Goal: Information Seeking & Learning: Learn about a topic

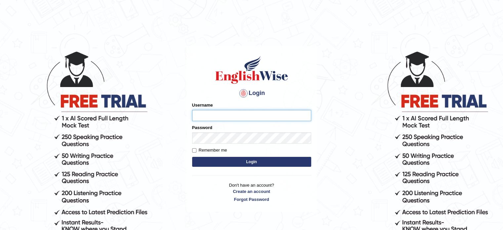
type input "Nigampatel"
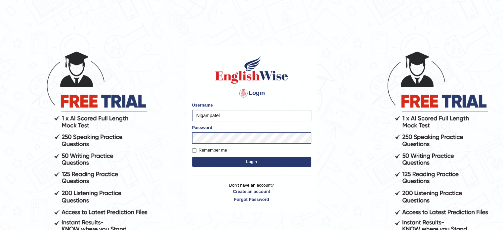
click at [243, 160] on button "Login" at bounding box center [251, 162] width 119 height 10
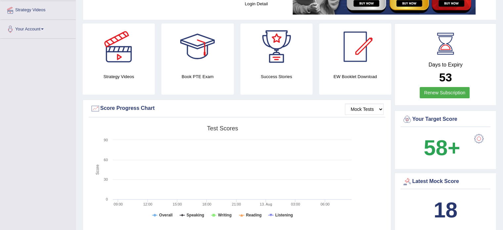
scroll to position [146, 0]
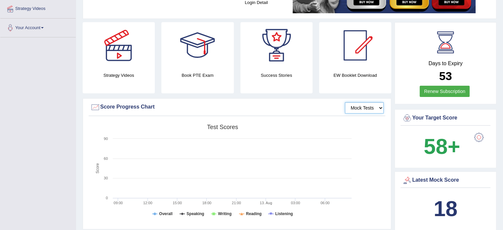
click at [354, 110] on select "Mock Tests" at bounding box center [364, 107] width 39 height 11
click at [345, 102] on select "Mock Tests" at bounding box center [364, 107] width 39 height 11
click at [109, 106] on div "Score Progress Chart" at bounding box center [236, 107] width 293 height 10
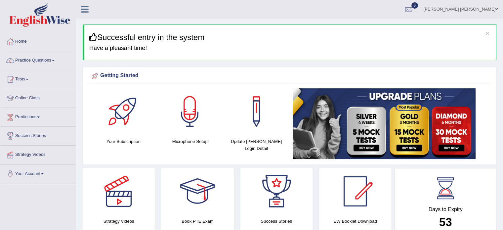
scroll to position [0, 0]
click at [49, 59] on link "Practice Questions" at bounding box center [37, 60] width 75 height 17
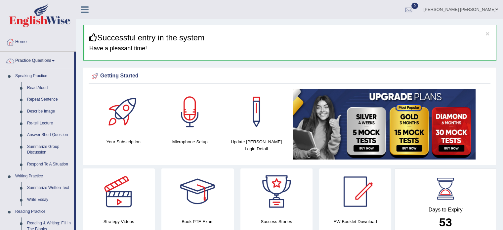
scroll to position [13, 0]
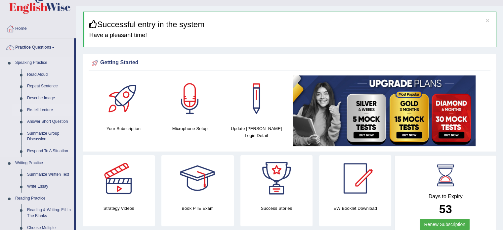
click at [40, 108] on link "Re-tell Lecture" at bounding box center [49, 110] width 50 height 12
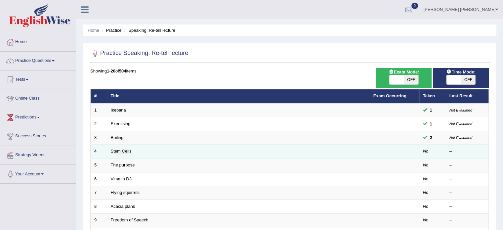
click at [115, 153] on link "Stem Cells" at bounding box center [121, 150] width 21 height 5
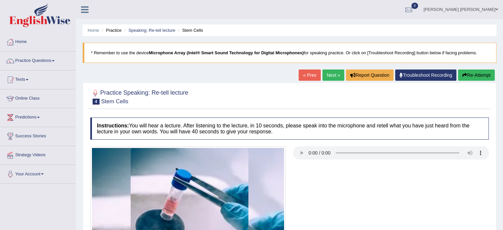
click at [363, 172] on div at bounding box center [289, 199] width 405 height 107
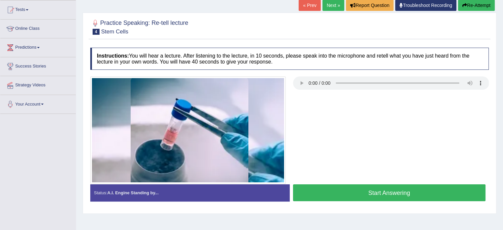
scroll to position [79, 0]
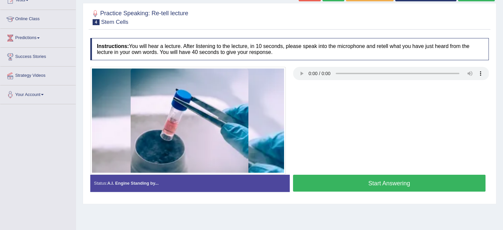
click at [365, 185] on button "Start Answering" at bounding box center [389, 183] width 193 height 17
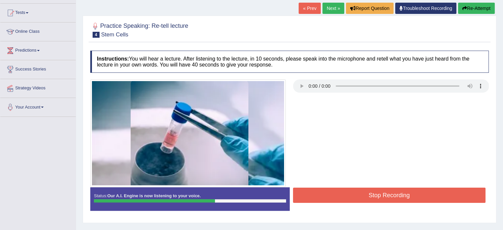
scroll to position [66, 0]
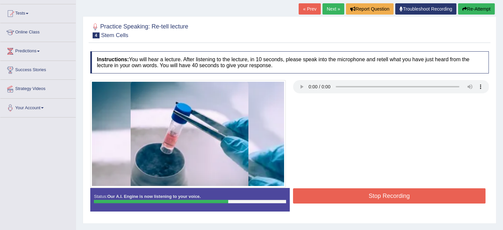
click at [466, 9] on button "Re-Attempt" at bounding box center [476, 8] width 37 height 11
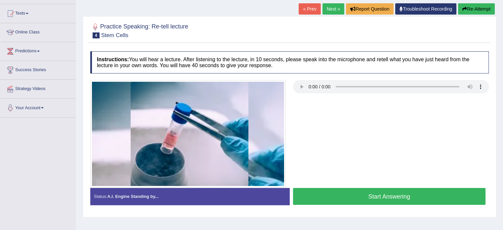
scroll to position [66, 0]
click at [400, 193] on button "Start Answering" at bounding box center [389, 196] width 193 height 17
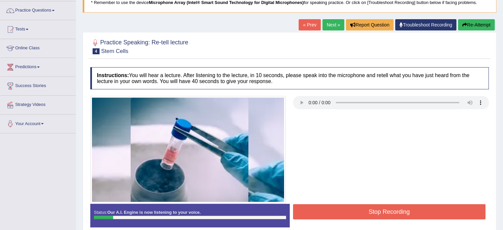
scroll to position [50, 0]
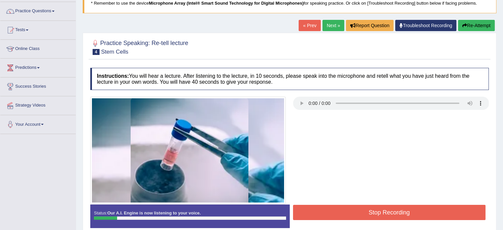
click at [469, 24] on button "Re-Attempt" at bounding box center [476, 25] width 37 height 11
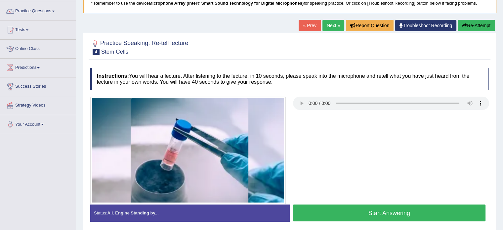
scroll to position [55, 0]
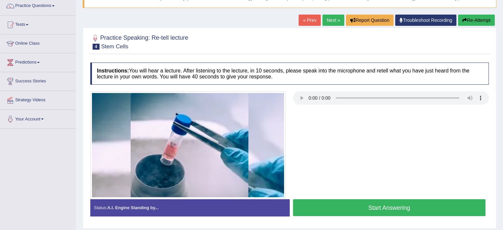
click at [346, 211] on button "Start Answering" at bounding box center [389, 207] width 193 height 17
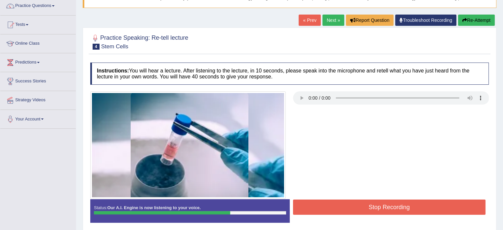
click at [346, 211] on button "Stop Recording" at bounding box center [389, 206] width 193 height 15
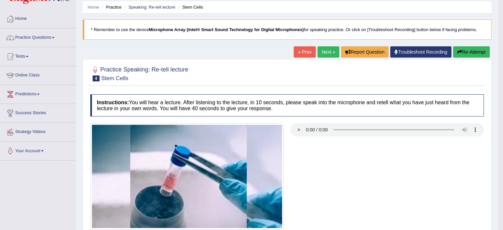
scroll to position [0, 0]
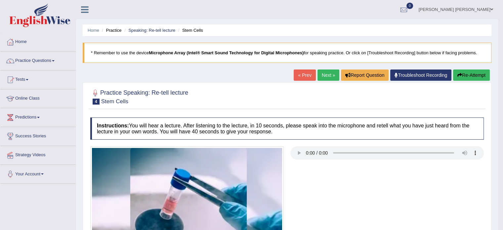
click at [327, 77] on link "Next »" at bounding box center [328, 74] width 22 height 11
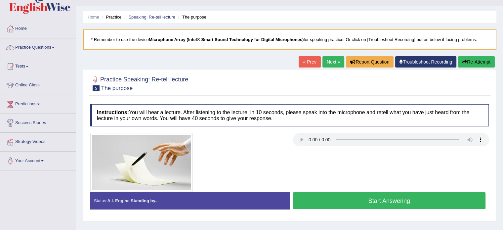
click at [475, 59] on button "Re-Attempt" at bounding box center [476, 61] width 37 height 11
click at [405, 205] on button "Start Answering" at bounding box center [389, 200] width 193 height 17
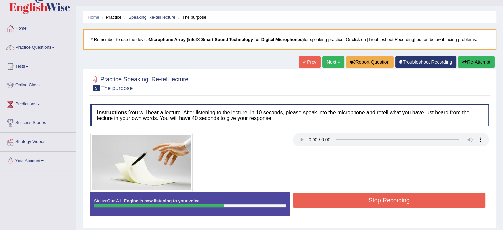
click at [402, 201] on button "Stop Recording" at bounding box center [389, 199] width 193 height 15
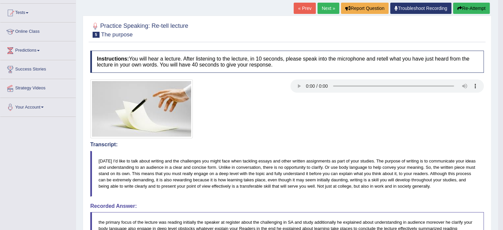
scroll to position [66, 0]
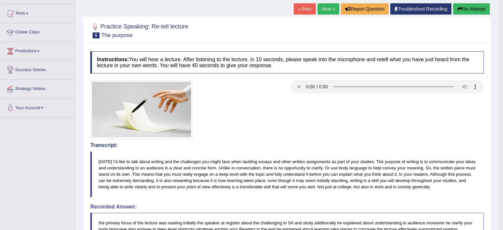
click at [467, 6] on button "Re-Attempt" at bounding box center [471, 8] width 37 height 11
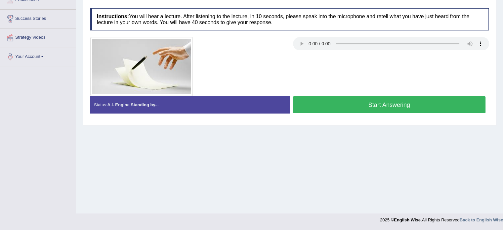
click at [393, 103] on button "Start Answering" at bounding box center [389, 104] width 193 height 17
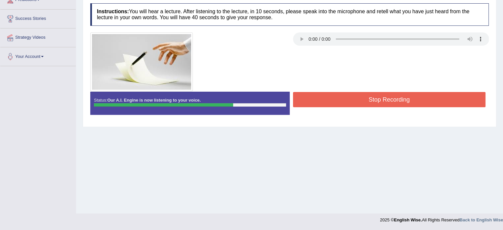
click at [391, 99] on button "Stop Recording" at bounding box center [389, 99] width 193 height 15
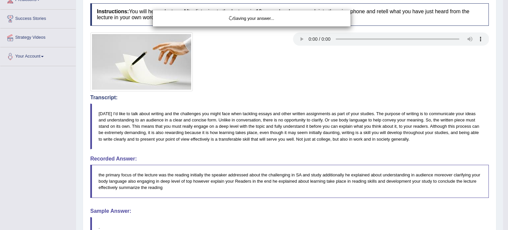
click at [391, 99] on div "Saving your answer..." at bounding box center [254, 115] width 508 height 230
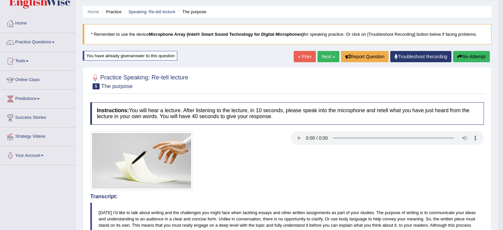
scroll to position [17, 0]
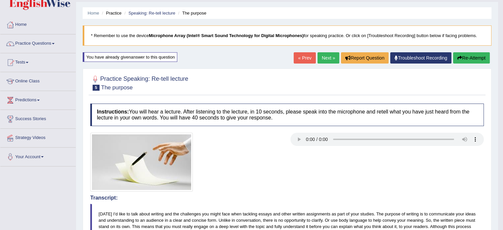
click at [323, 58] on link "Next »" at bounding box center [328, 57] width 22 height 11
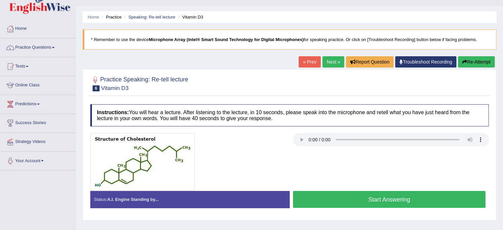
scroll to position [26, 0]
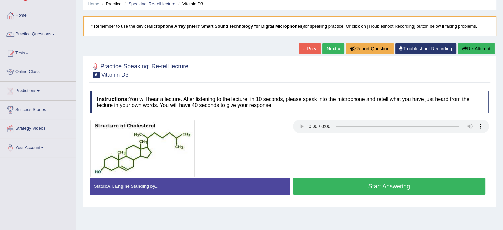
click at [332, 184] on button "Start Answering" at bounding box center [389, 186] width 193 height 17
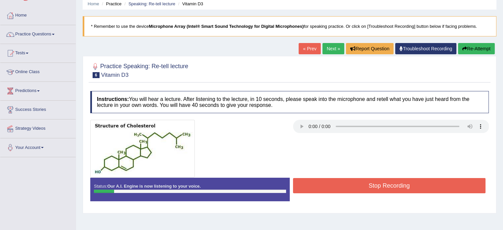
click at [466, 47] on button "Re-Attempt" at bounding box center [476, 48] width 37 height 11
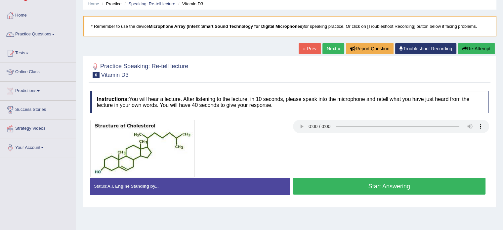
scroll to position [26, 0]
click at [397, 182] on button "Start Answering" at bounding box center [389, 186] width 193 height 17
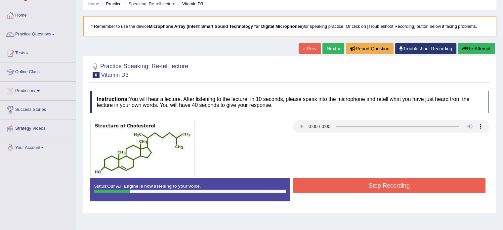
click at [464, 46] on icon "button" at bounding box center [464, 48] width 5 height 5
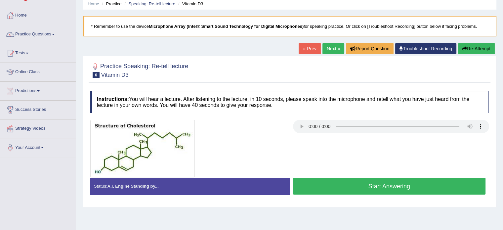
drag, startPoint x: 0, startPoint y: 0, endPoint x: 388, endPoint y: 180, distance: 428.1
click at [388, 180] on button "Start Answering" at bounding box center [389, 186] width 193 height 17
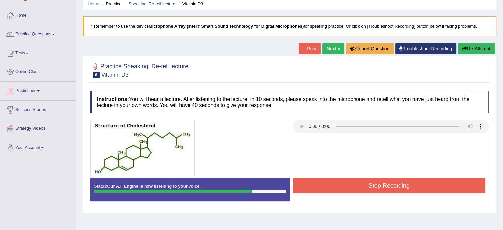
click at [434, 183] on button "Stop Recording" at bounding box center [389, 185] width 193 height 15
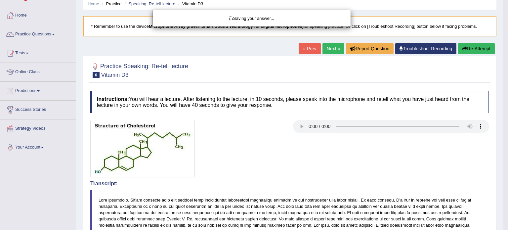
click at [434, 183] on div "Saving your answer..." at bounding box center [254, 115] width 508 height 230
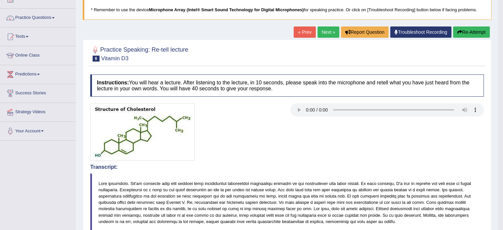
scroll to position [23, 0]
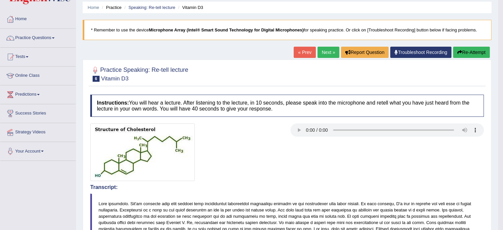
click at [462, 50] on button "Re-Attempt" at bounding box center [471, 52] width 37 height 11
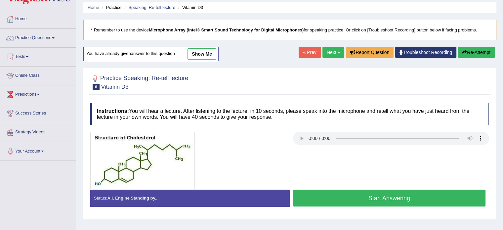
click at [392, 190] on button "Start Answering" at bounding box center [389, 197] width 193 height 17
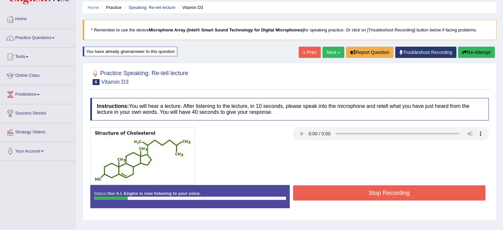
click at [469, 56] on button "Re-Attempt" at bounding box center [476, 52] width 37 height 11
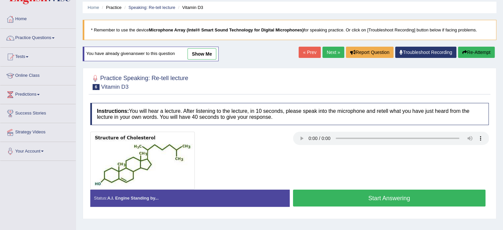
click at [388, 203] on button "Start Answering" at bounding box center [389, 197] width 193 height 17
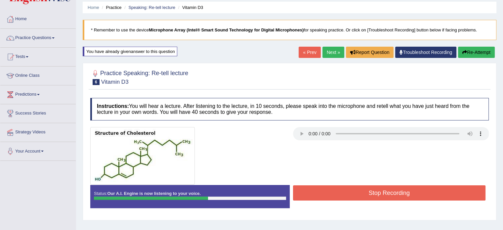
click at [465, 55] on button "Re-Attempt" at bounding box center [476, 52] width 37 height 11
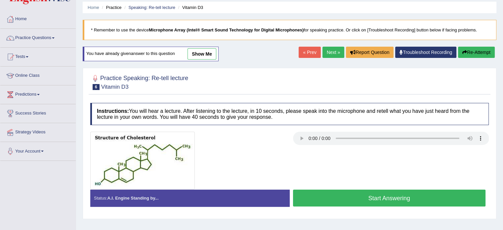
click at [360, 195] on button "Start Answering" at bounding box center [389, 197] width 193 height 17
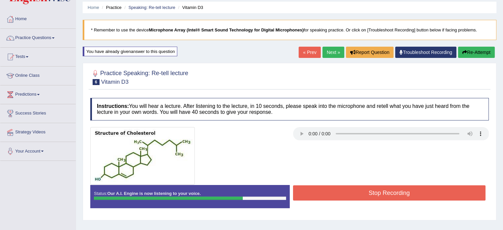
click at [360, 195] on button "Stop Recording" at bounding box center [389, 192] width 193 height 15
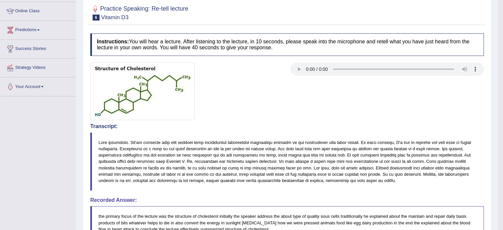
scroll to position [62, 0]
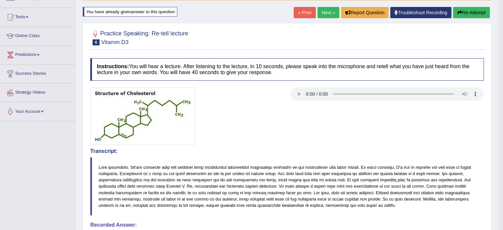
click at [327, 12] on link "Next »" at bounding box center [328, 12] width 22 height 11
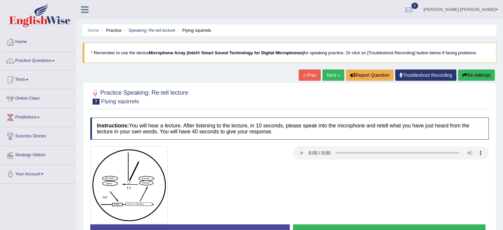
click at [327, 227] on button "Start Answering" at bounding box center [389, 232] width 193 height 17
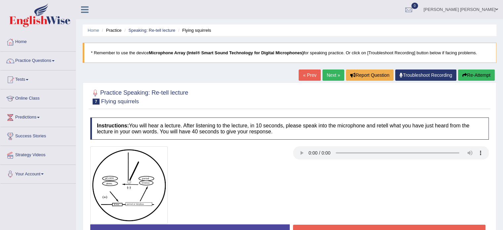
click at [327, 227] on button "Stop Recording" at bounding box center [389, 231] width 193 height 15
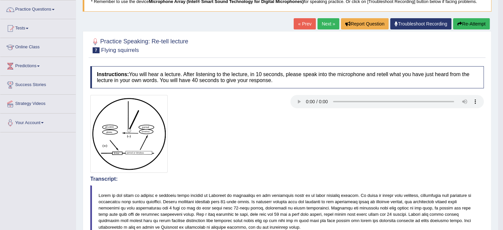
scroll to position [40, 0]
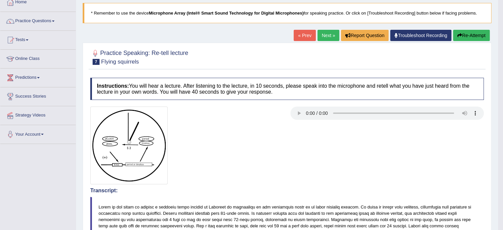
click at [460, 32] on button "Re-Attempt" at bounding box center [471, 35] width 37 height 11
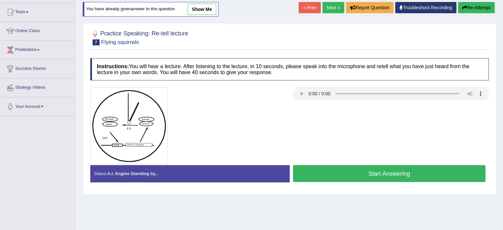
click at [383, 175] on button "Start Answering" at bounding box center [389, 173] width 193 height 17
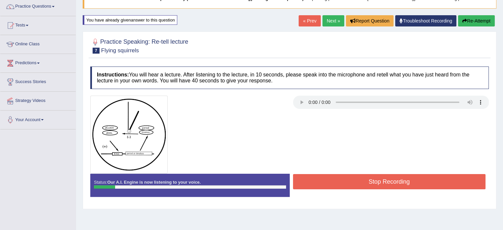
scroll to position [41, 0]
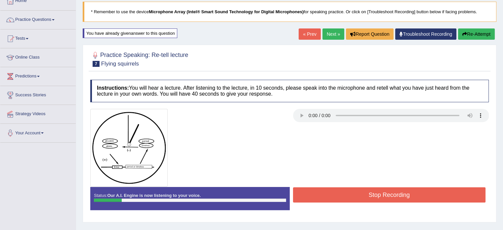
click at [477, 35] on button "Re-Attempt" at bounding box center [476, 33] width 37 height 11
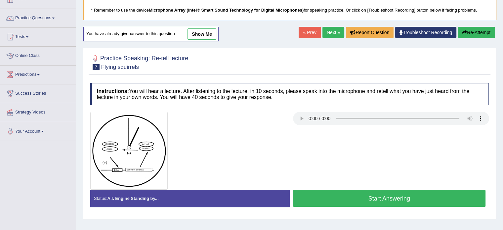
scroll to position [41, 0]
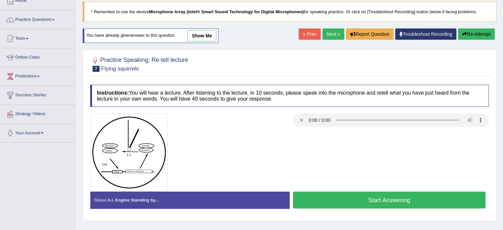
click at [374, 191] on button "Start Answering" at bounding box center [389, 199] width 193 height 17
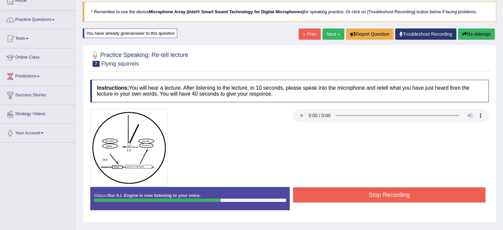
click at [374, 191] on button "Stop Recording" at bounding box center [389, 194] width 193 height 15
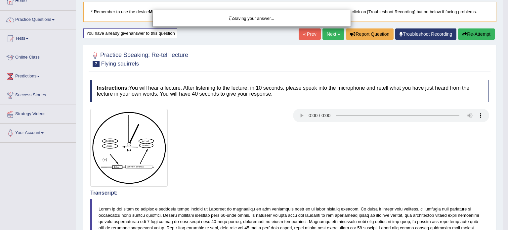
click at [374, 191] on div "Saving your answer..." at bounding box center [254, 115] width 508 height 230
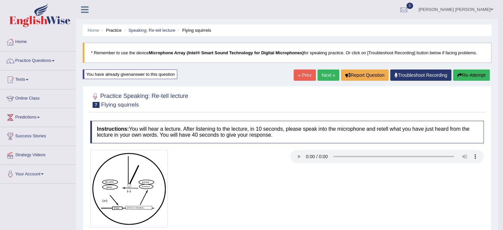
scroll to position [0, 0]
click at [332, 71] on link "Next »" at bounding box center [328, 74] width 22 height 11
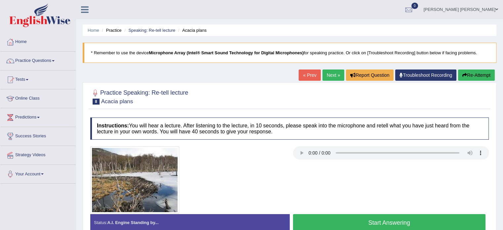
click at [401, 214] on button "Start Answering" at bounding box center [389, 222] width 193 height 17
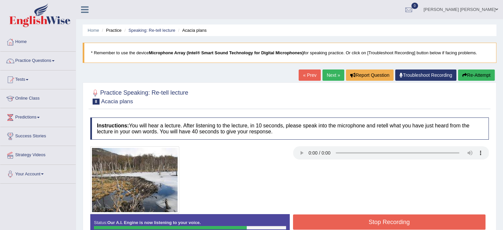
click at [396, 225] on button "Stop Recording" at bounding box center [389, 221] width 193 height 15
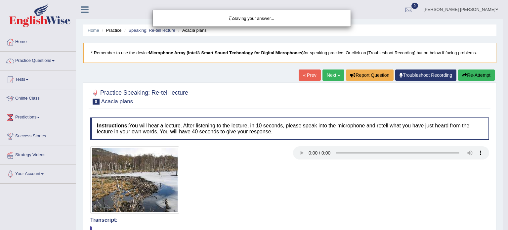
click at [396, 225] on div "Saving your answer..." at bounding box center [254, 115] width 508 height 230
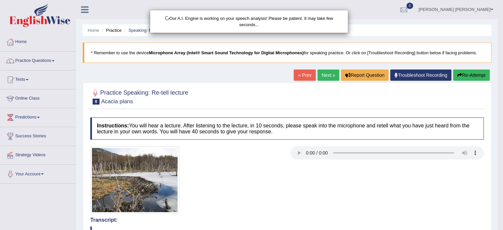
click at [430, 201] on div "Our A.I. Engine is working on your speech analysis! Please be patient. It may t…" at bounding box center [251, 115] width 503 height 230
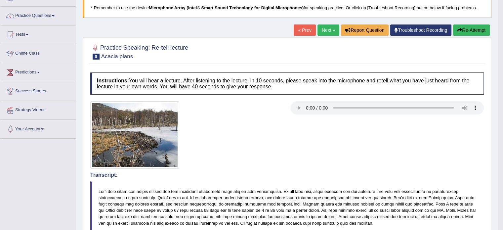
scroll to position [13, 0]
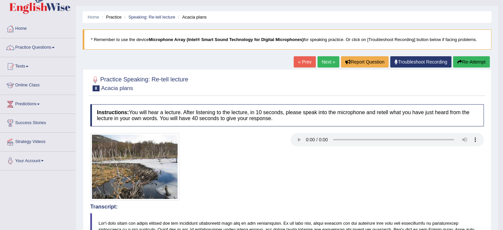
click at [467, 60] on button "Re-Attempt" at bounding box center [471, 61] width 37 height 11
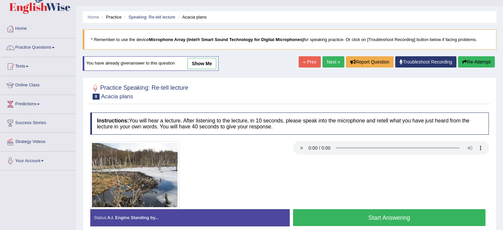
click at [320, 216] on button "Start Answering" at bounding box center [389, 217] width 193 height 17
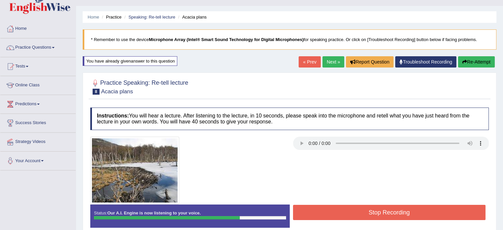
click at [320, 216] on button "Stop Recording" at bounding box center [389, 212] width 193 height 15
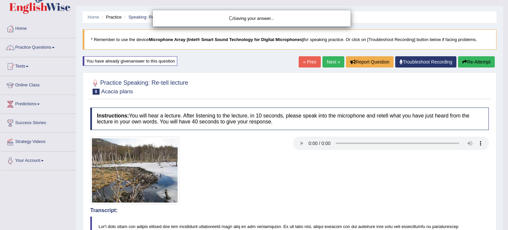
click at [320, 216] on div "Saving your answer..." at bounding box center [254, 115] width 508 height 230
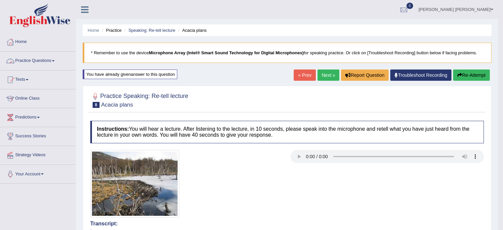
click at [55, 58] on link "Practice Questions" at bounding box center [37, 60] width 75 height 17
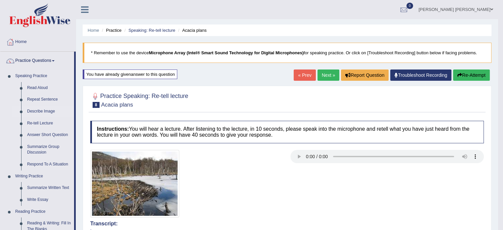
click at [32, 110] on link "Describe Image" at bounding box center [49, 111] width 50 height 12
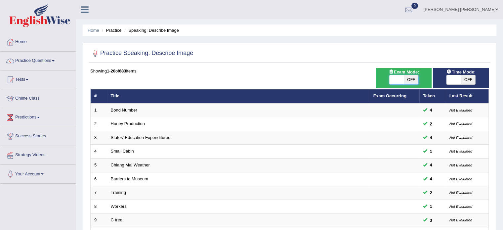
click at [392, 79] on span at bounding box center [396, 79] width 15 height 9
checkbox input "true"
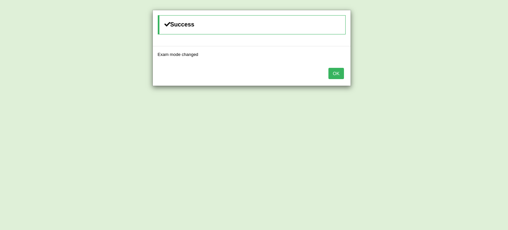
click at [336, 75] on button "OK" at bounding box center [335, 73] width 15 height 11
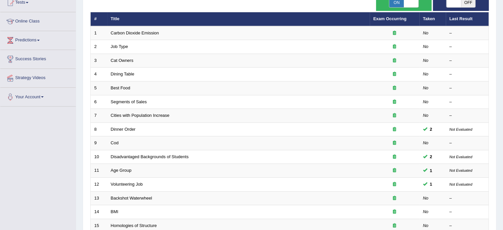
scroll to position [93, 0]
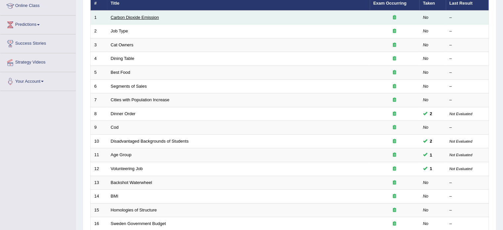
click at [146, 18] on link "Carbon Dioxide Emission" at bounding box center [135, 17] width 48 height 5
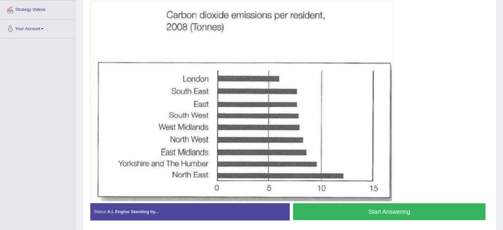
scroll to position [145, 0]
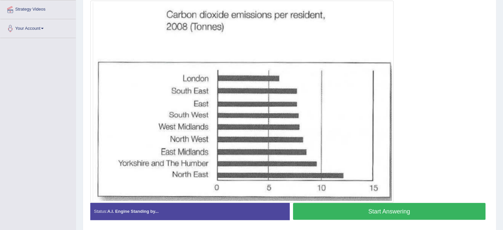
click at [360, 213] on button "Start Answering" at bounding box center [389, 211] width 193 height 17
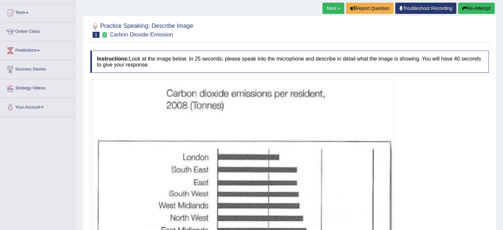
scroll to position [40, 0]
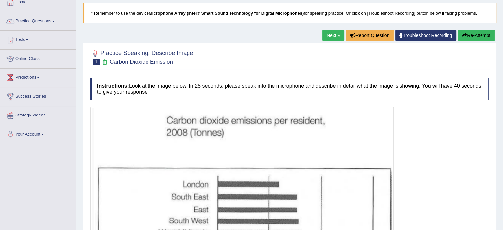
click at [476, 32] on button "Re-Attempt" at bounding box center [476, 35] width 37 height 11
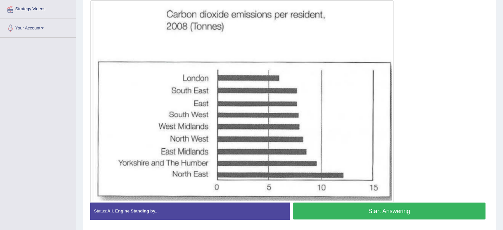
scroll to position [134, 0]
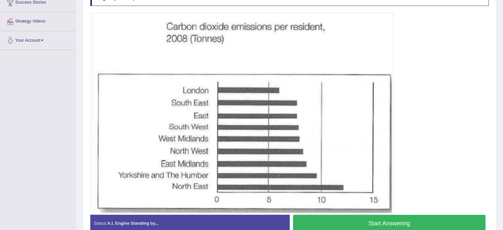
click at [405, 219] on button "Start Answering" at bounding box center [389, 223] width 193 height 17
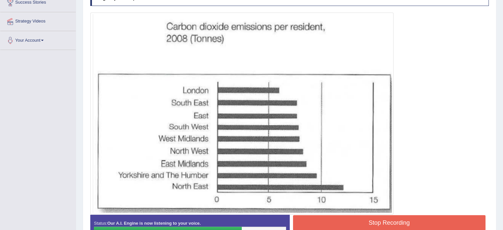
click at [405, 219] on button "Stop Recording" at bounding box center [389, 222] width 193 height 15
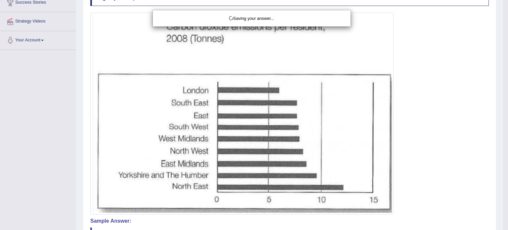
click at [448, 172] on div "Saving your answer..." at bounding box center [254, 115] width 508 height 230
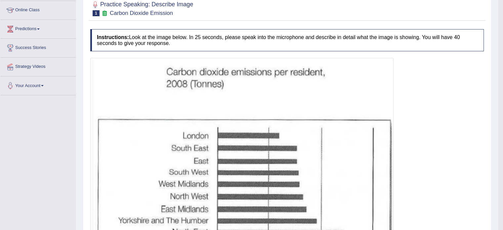
scroll to position [41, 0]
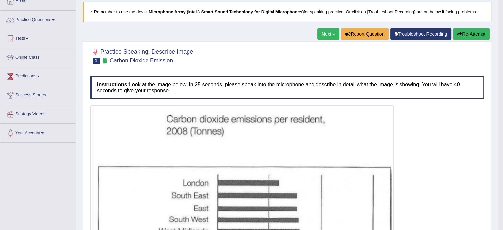
click at [460, 33] on icon "button" at bounding box center [459, 34] width 5 height 5
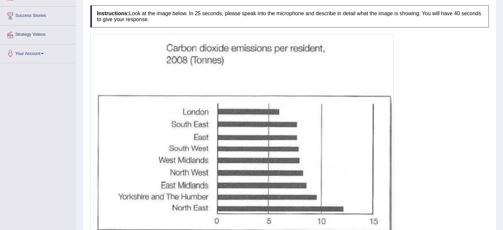
scroll to position [135, 0]
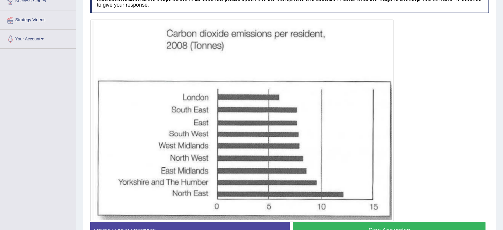
click at [385, 223] on button "Start Answering" at bounding box center [389, 229] width 193 height 17
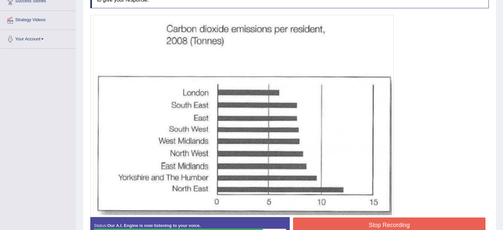
click at [385, 223] on button "Stop Recording" at bounding box center [389, 224] width 193 height 15
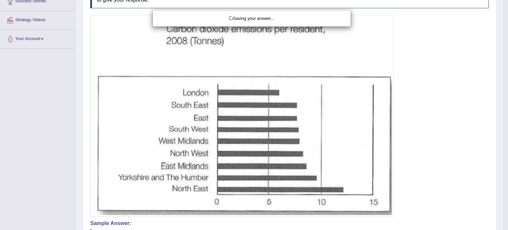
click at [441, 193] on div "Saving your answer..." at bounding box center [254, 115] width 508 height 230
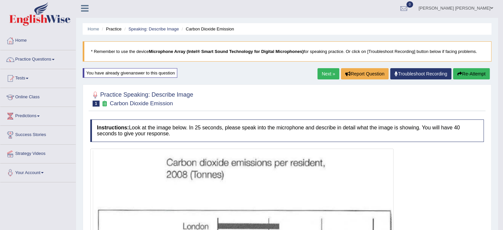
scroll to position [0, 0]
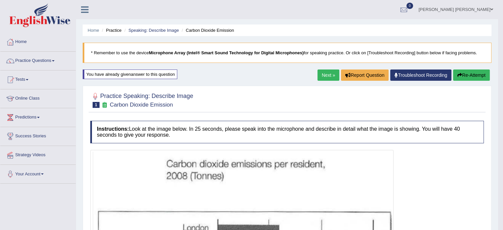
click at [321, 74] on link "Next »" at bounding box center [328, 74] width 22 height 11
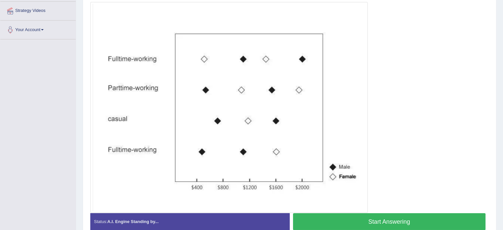
scroll to position [145, 0]
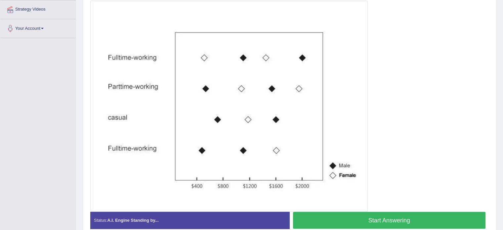
click at [354, 219] on button "Start Answering" at bounding box center [389, 220] width 193 height 17
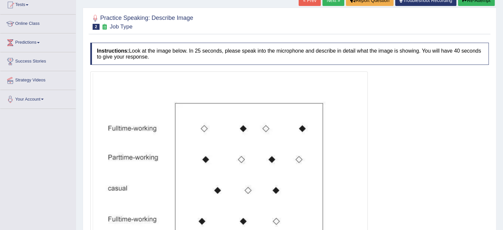
scroll to position [0, 0]
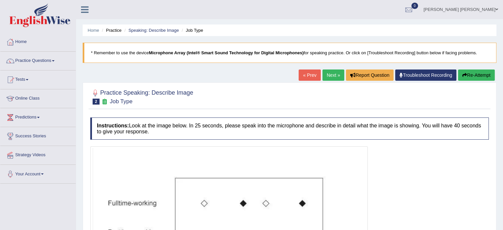
click at [475, 72] on button "Re-Attempt" at bounding box center [476, 74] width 37 height 11
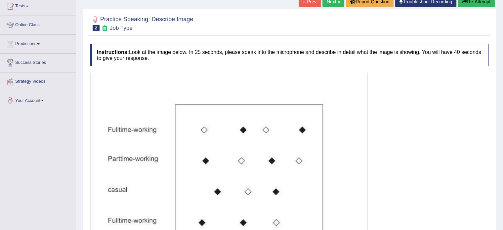
scroll to position [132, 0]
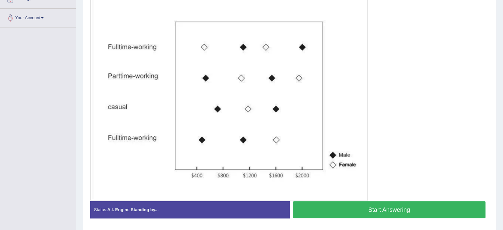
scroll to position [155, 0]
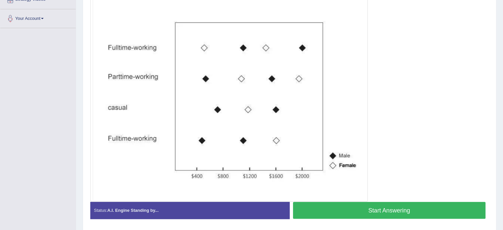
click at [402, 209] on button "Start Answering" at bounding box center [389, 210] width 193 height 17
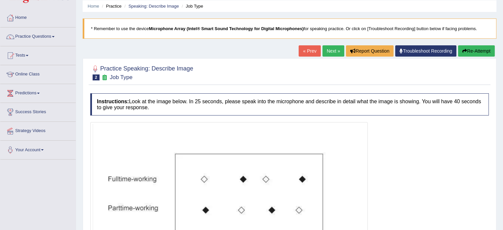
scroll to position [0, 0]
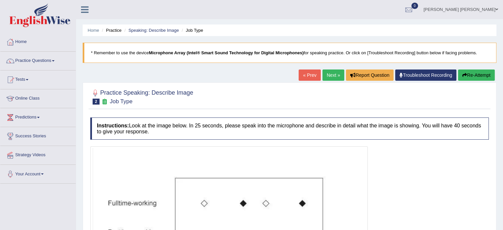
click at [467, 72] on button "Re-Attempt" at bounding box center [476, 74] width 37 height 11
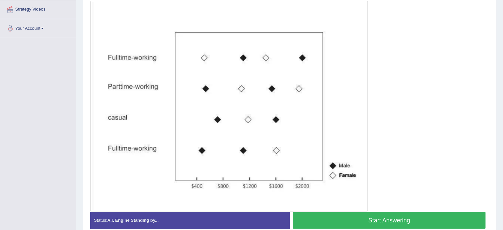
scroll to position [159, 0]
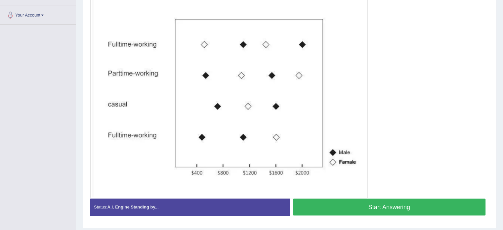
click at [367, 210] on button "Start Answering" at bounding box center [389, 206] width 193 height 17
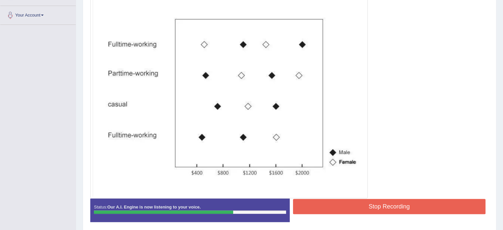
click at [367, 210] on button "Stop Recording" at bounding box center [389, 206] width 193 height 15
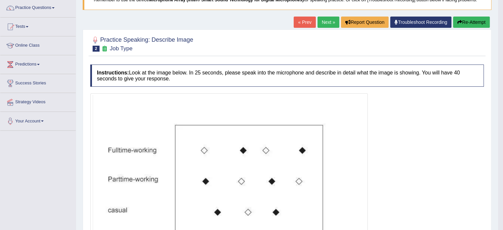
scroll to position [53, 0]
click at [325, 19] on link "Next »" at bounding box center [328, 22] width 22 height 11
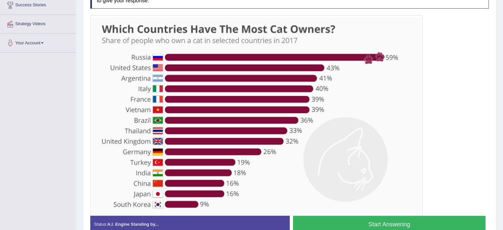
scroll to position [132, 0]
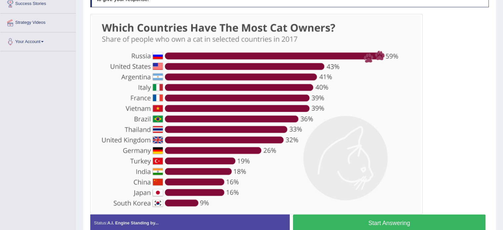
click at [344, 218] on button "Start Answering" at bounding box center [389, 222] width 193 height 17
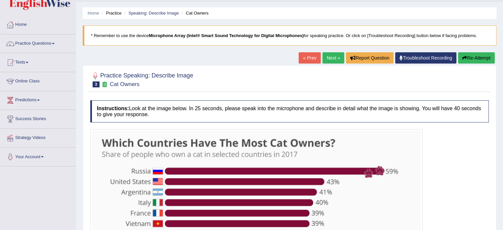
scroll to position [13, 0]
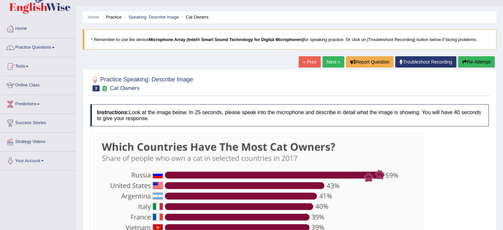
click at [478, 62] on button "Re-Attempt" at bounding box center [476, 61] width 37 height 11
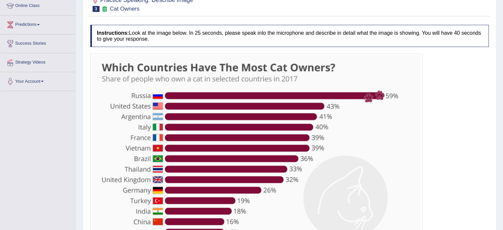
scroll to position [132, 0]
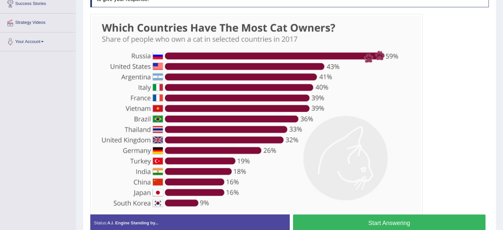
click at [390, 219] on button "Start Answering" at bounding box center [389, 222] width 193 height 17
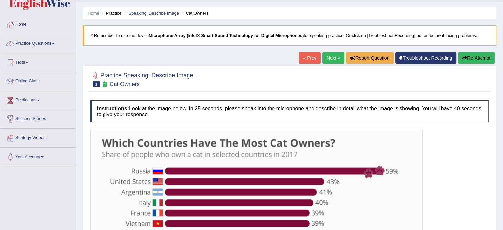
scroll to position [13, 0]
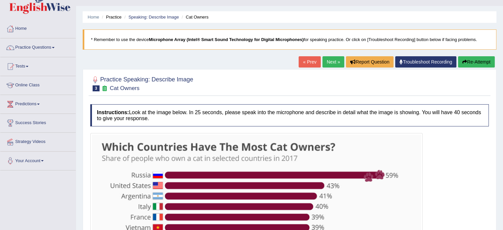
click at [489, 57] on button "Re-Attempt" at bounding box center [476, 61] width 37 height 11
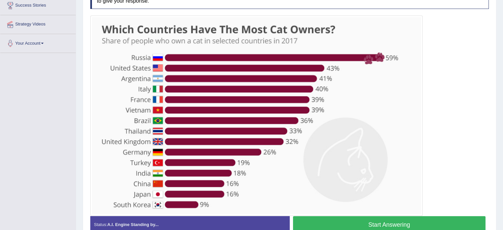
scroll to position [132, 0]
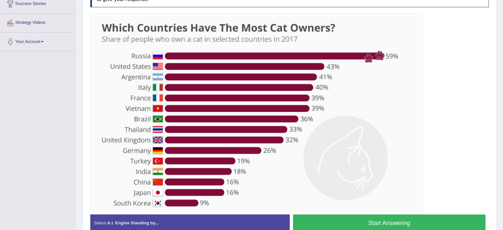
click at [427, 216] on button "Start Answering" at bounding box center [389, 222] width 193 height 17
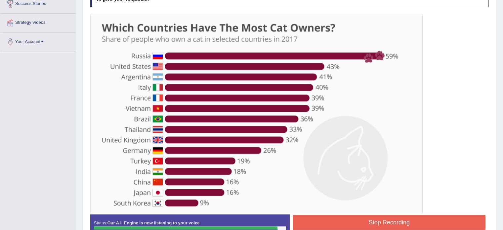
click at [427, 216] on button "Stop Recording" at bounding box center [389, 222] width 193 height 15
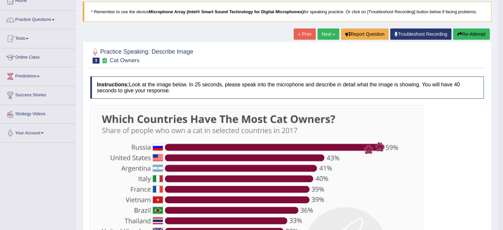
scroll to position [40, 0]
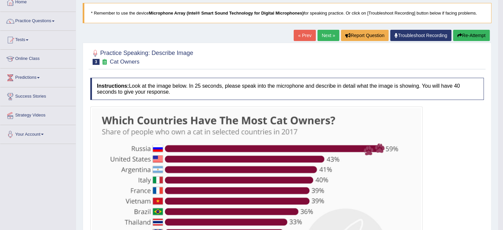
click at [474, 34] on button "Re-Attempt" at bounding box center [471, 35] width 37 height 11
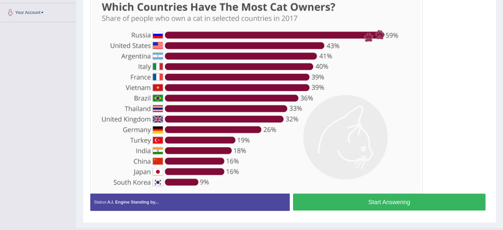
scroll to position [164, 0]
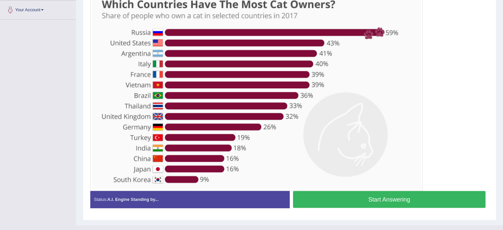
click at [381, 195] on button "Start Answering" at bounding box center [389, 199] width 193 height 17
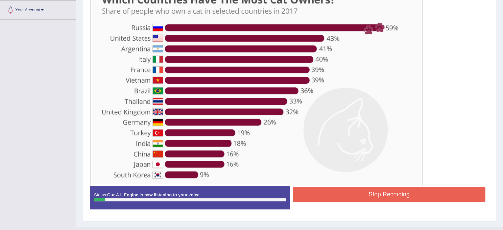
scroll to position [151, 0]
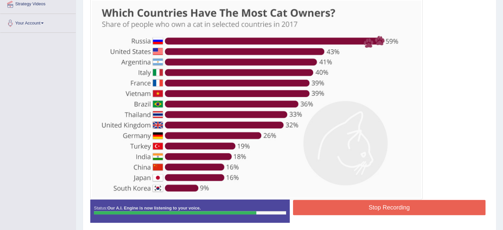
click at [379, 203] on button "Stop Recording" at bounding box center [389, 207] width 193 height 15
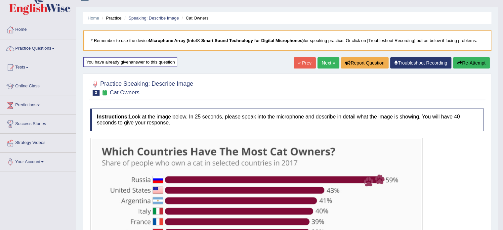
scroll to position [5, 0]
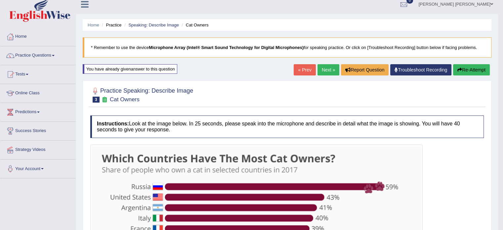
click at [477, 66] on button "Re-Attempt" at bounding box center [471, 69] width 37 height 11
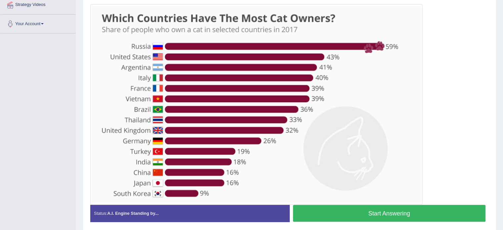
scroll to position [151, 0]
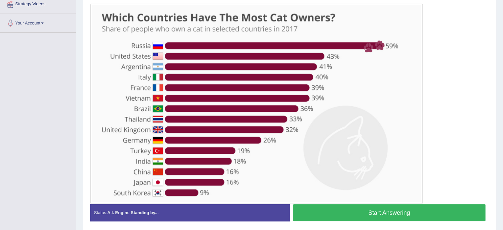
click at [382, 207] on button "Start Answering" at bounding box center [389, 212] width 193 height 17
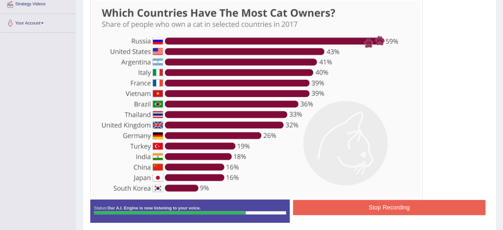
click at [382, 207] on button "Stop Recording" at bounding box center [389, 207] width 193 height 15
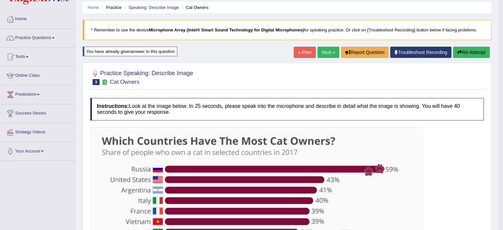
scroll to position [19, 0]
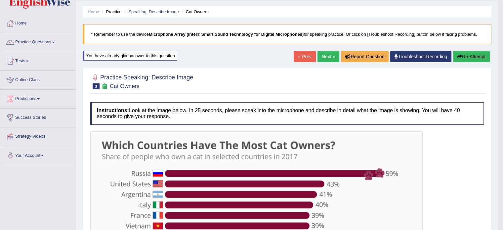
click at [331, 54] on link "Next »" at bounding box center [328, 56] width 22 height 11
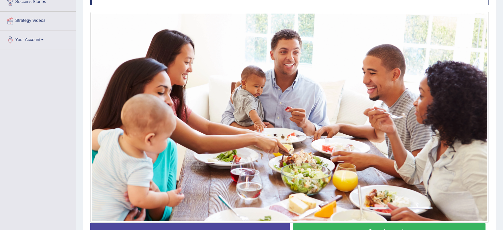
scroll to position [135, 0]
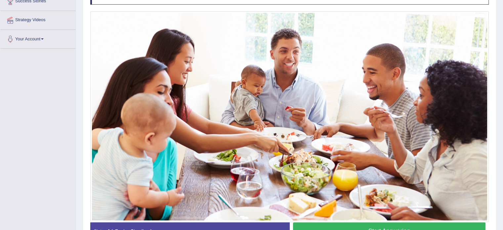
click at [364, 222] on button "Start Answering" at bounding box center [389, 230] width 193 height 17
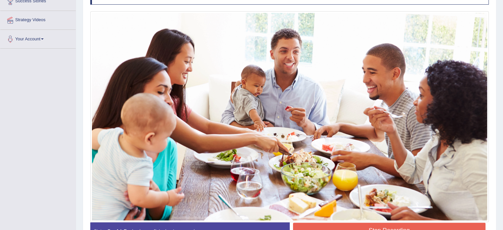
click at [364, 222] on button "Stop Recording" at bounding box center [389, 229] width 193 height 15
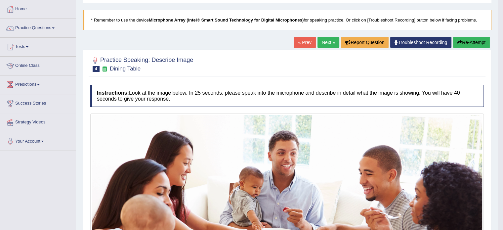
scroll to position [8, 0]
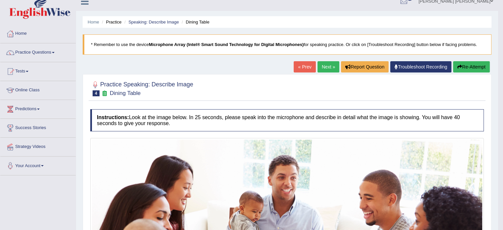
click at [322, 63] on link "Next »" at bounding box center [328, 66] width 22 height 11
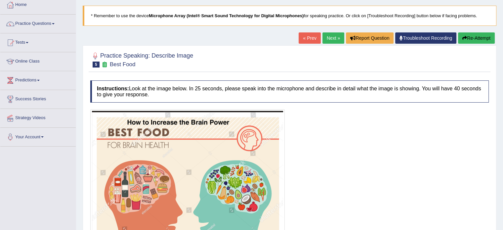
scroll to position [126, 0]
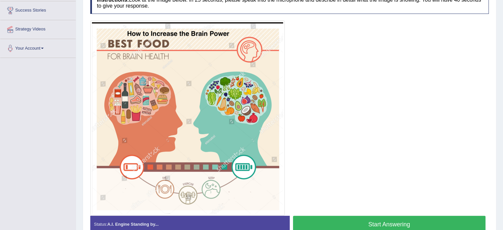
click at [346, 219] on button "Start Answering" at bounding box center [389, 224] width 193 height 17
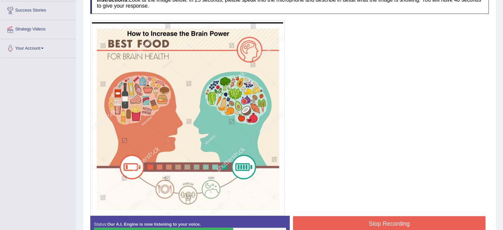
click at [346, 219] on button "Stop Recording" at bounding box center [389, 223] width 193 height 15
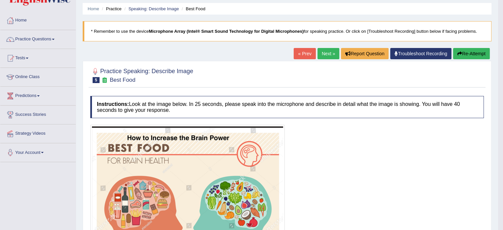
scroll to position [20, 0]
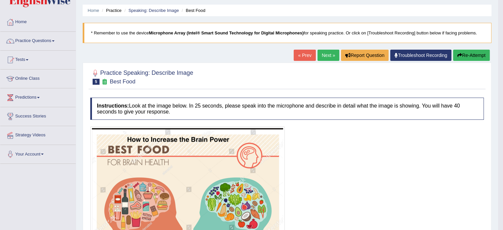
click at [321, 54] on link "Next »" at bounding box center [328, 55] width 22 height 11
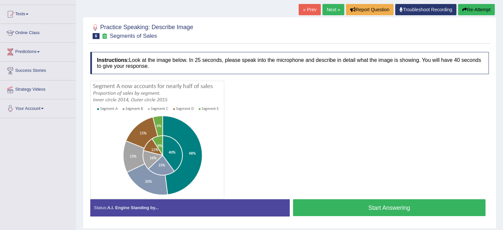
scroll to position [66, 0]
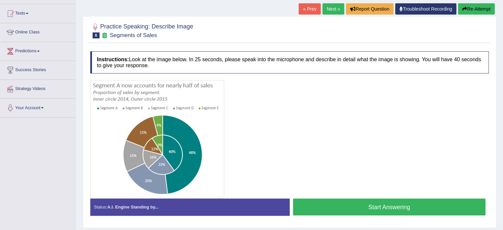
click at [315, 207] on button "Start Answering" at bounding box center [389, 206] width 193 height 17
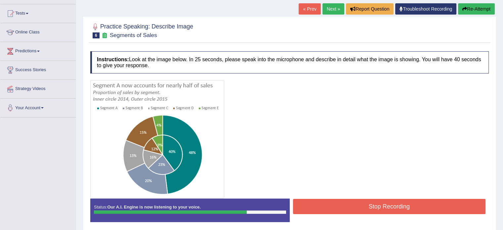
click at [315, 207] on button "Stop Recording" at bounding box center [389, 206] width 193 height 15
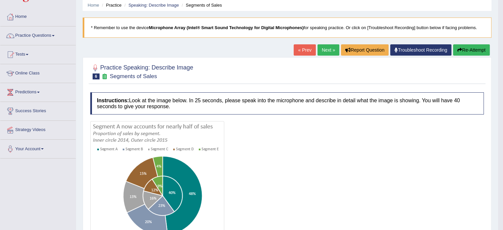
scroll to position [13, 0]
